Goal: Transaction & Acquisition: Purchase product/service

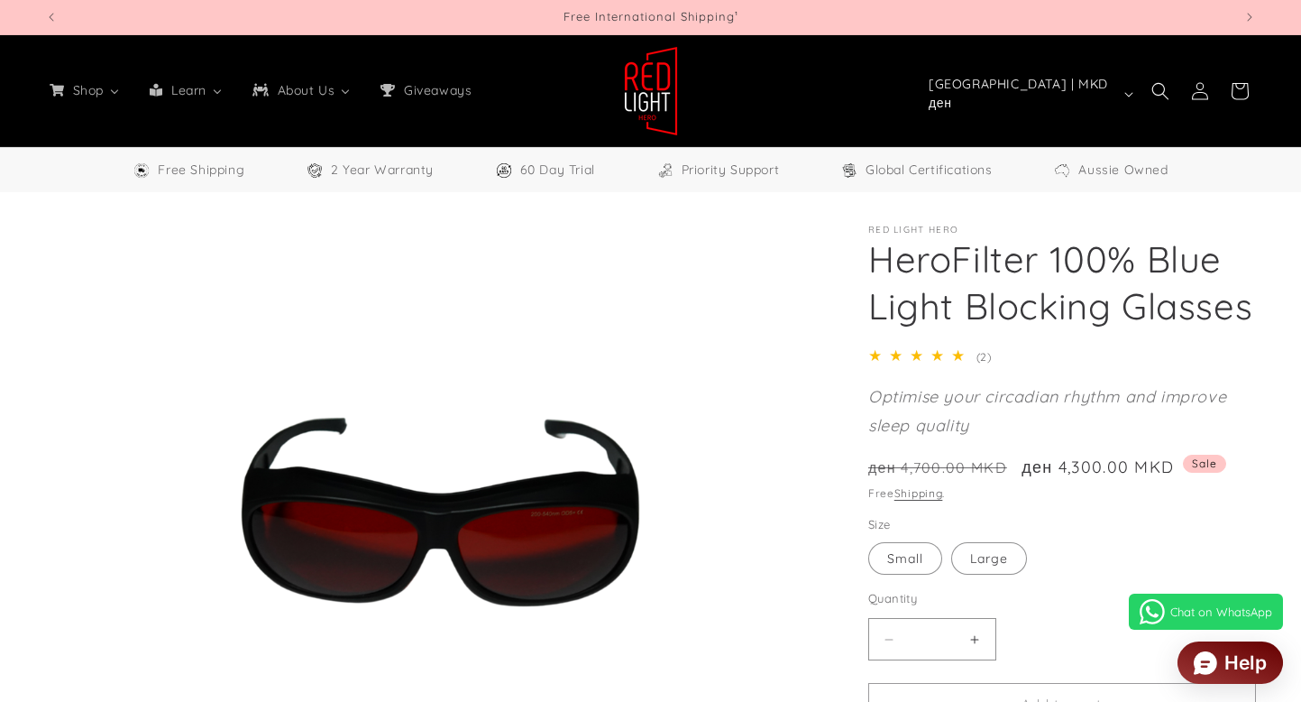
select select "**"
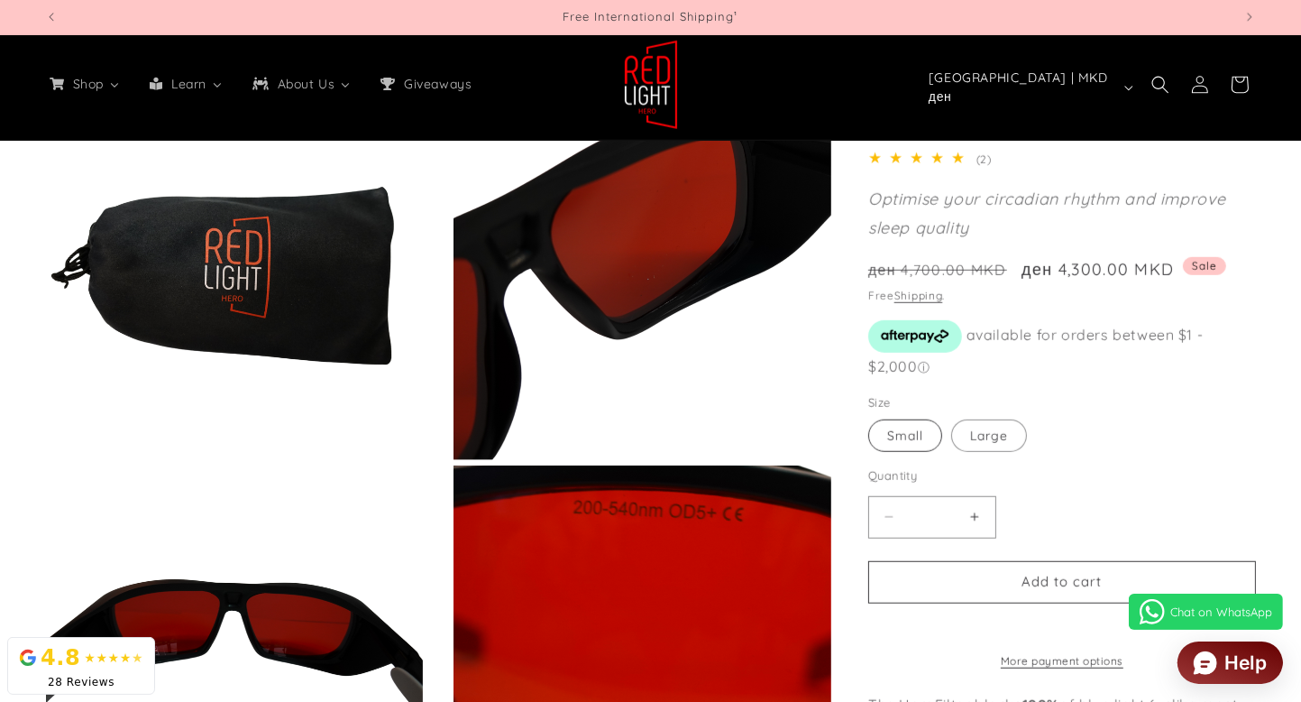
click at [906, 426] on label "Small Variant sold out or unavailable" at bounding box center [906, 435] width 74 height 32
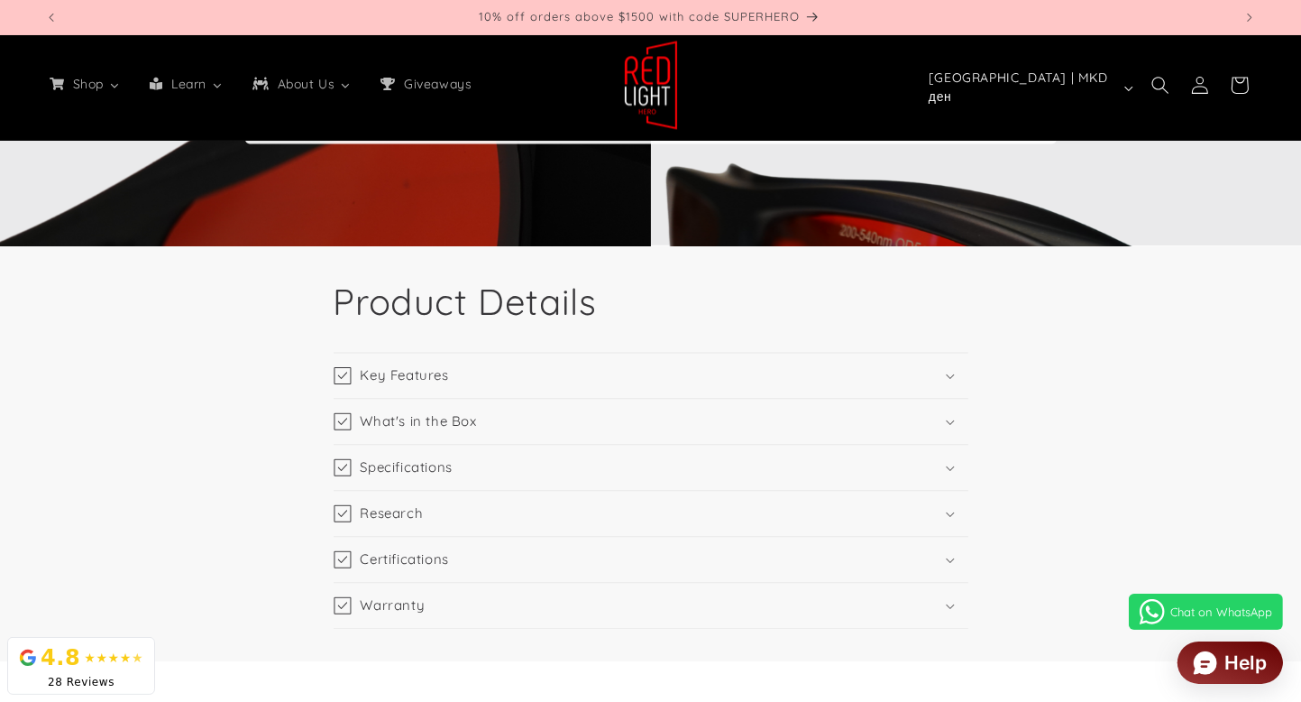
scroll to position [3753, 0]
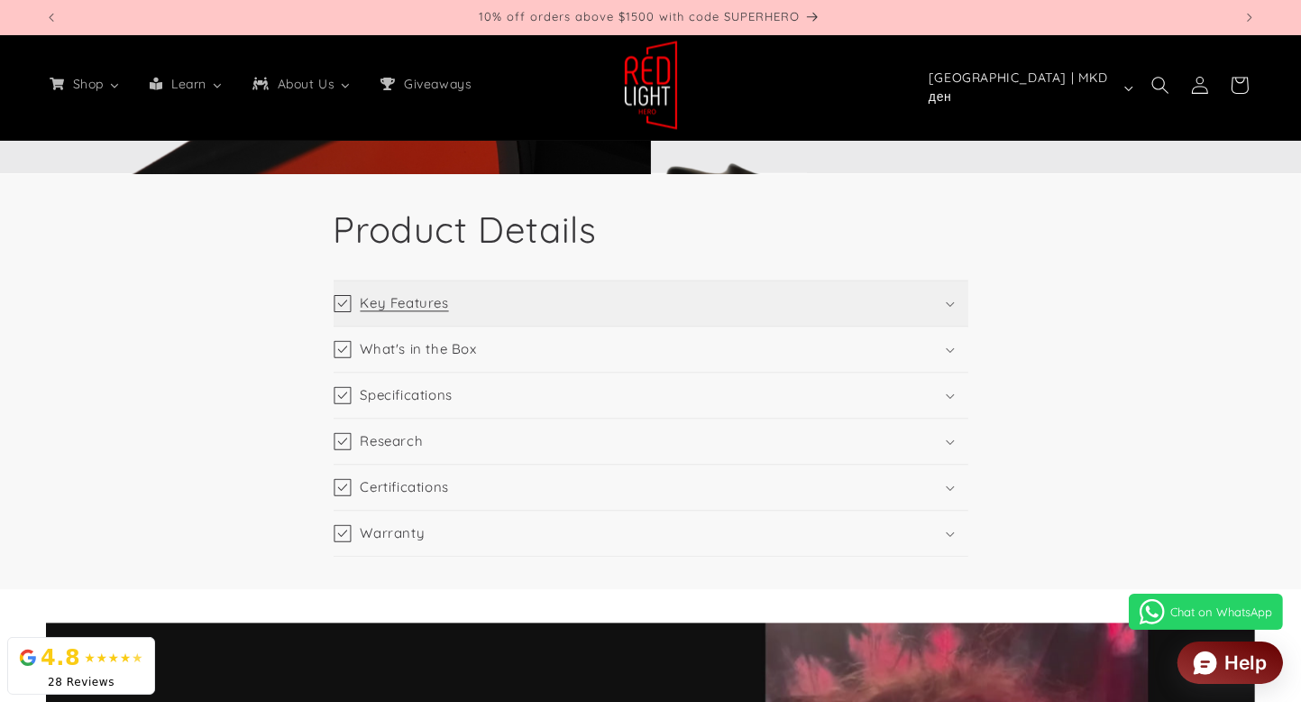
click at [459, 297] on summary "Key Features" at bounding box center [651, 303] width 635 height 45
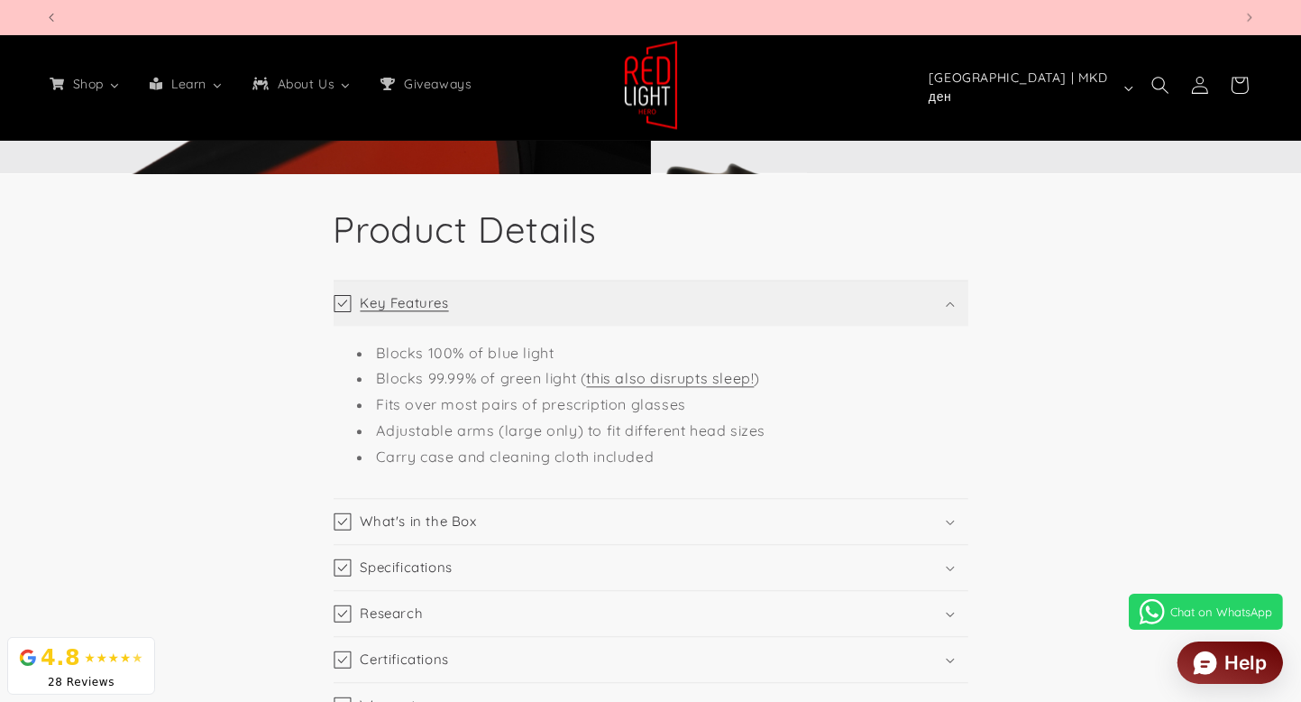
scroll to position [0, 4751]
click at [693, 387] on li "Blocks 99.99% of green light ( this also disrupts sleep! )" at bounding box center [660, 378] width 606 height 26
click at [691, 380] on link "this also disrupts sleep!" at bounding box center [671, 378] width 168 height 18
click at [444, 524] on h3 "What's in the Box" at bounding box center [419, 521] width 116 height 18
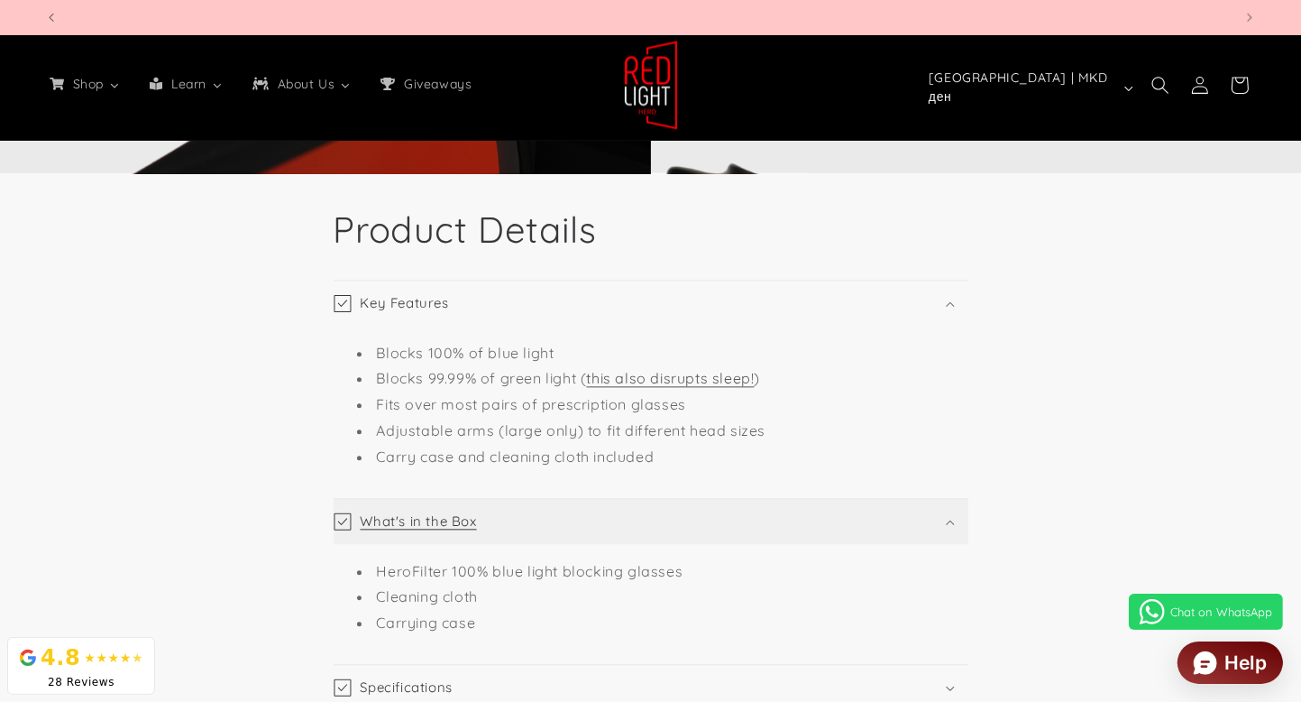
scroll to position [0, 2376]
click at [520, 519] on summary "What's in the Box" at bounding box center [651, 521] width 635 height 45
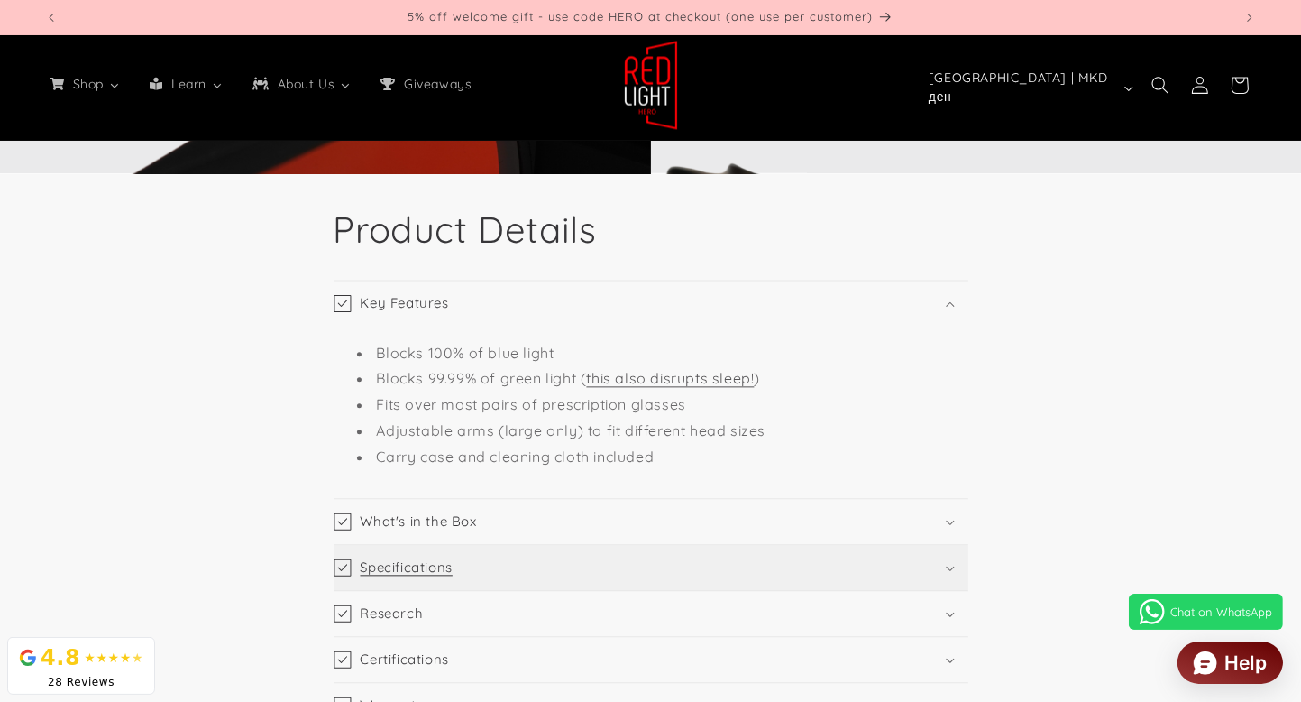
click at [483, 567] on summary "Specifications" at bounding box center [651, 567] width 635 height 45
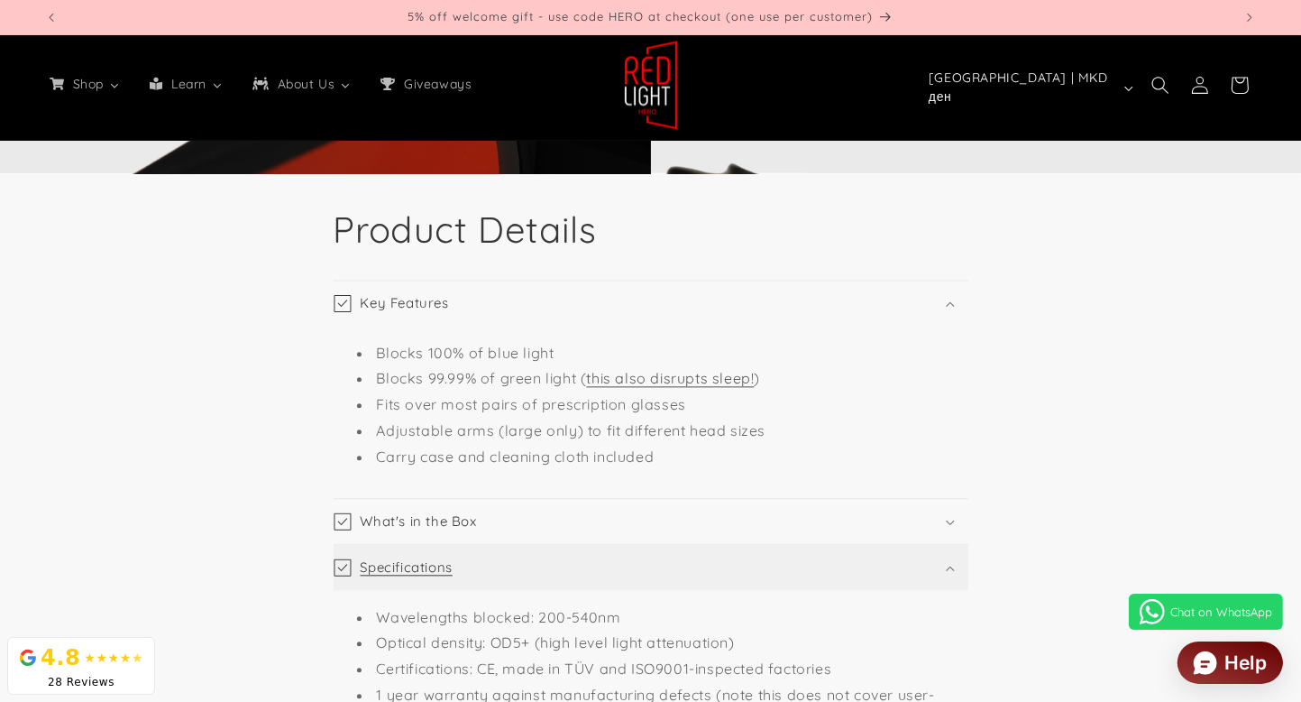
click at [483, 567] on summary "Specifications" at bounding box center [651, 567] width 635 height 45
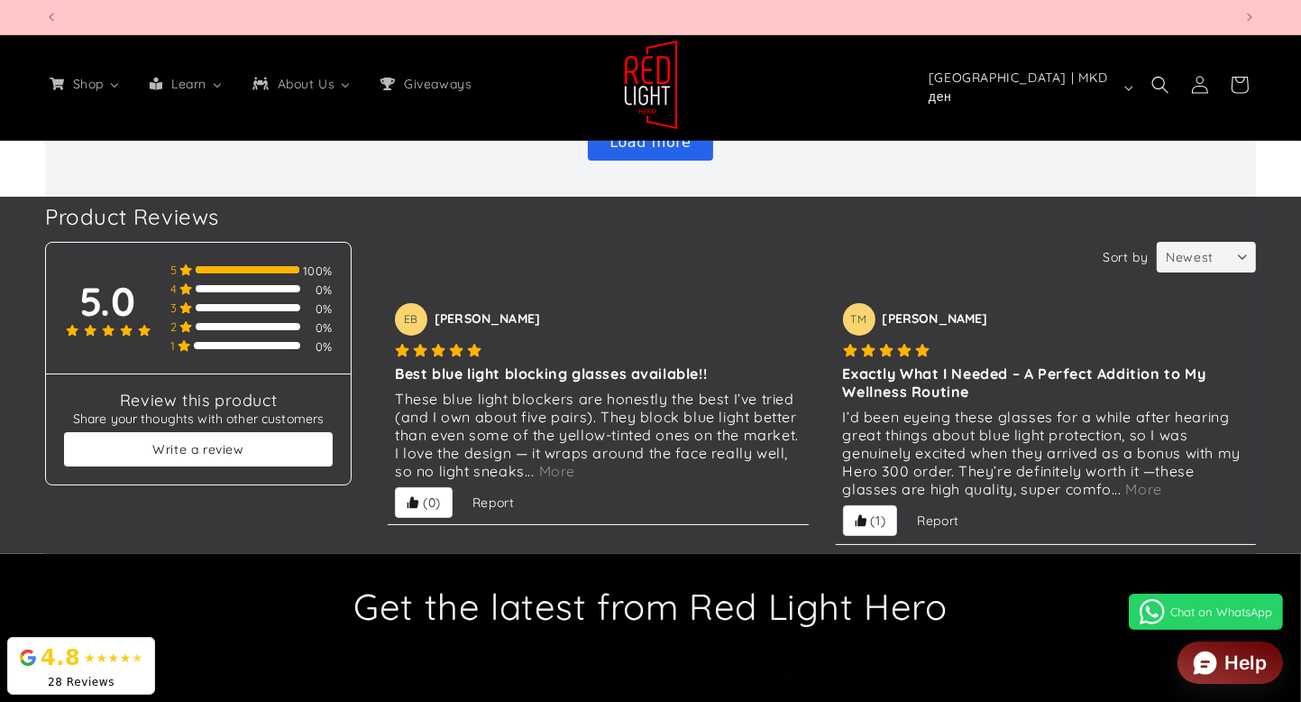
scroll to position [0, 0]
